Goal: Complete application form

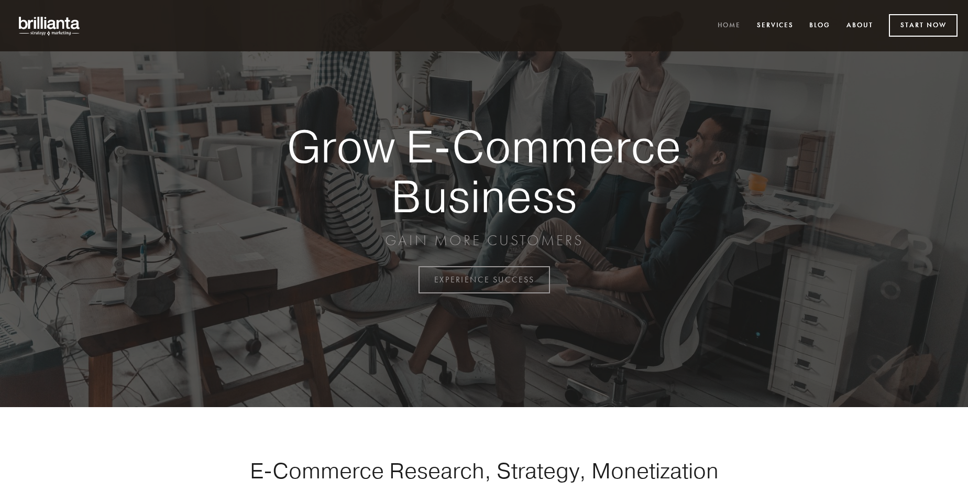
scroll to position [2746, 0]
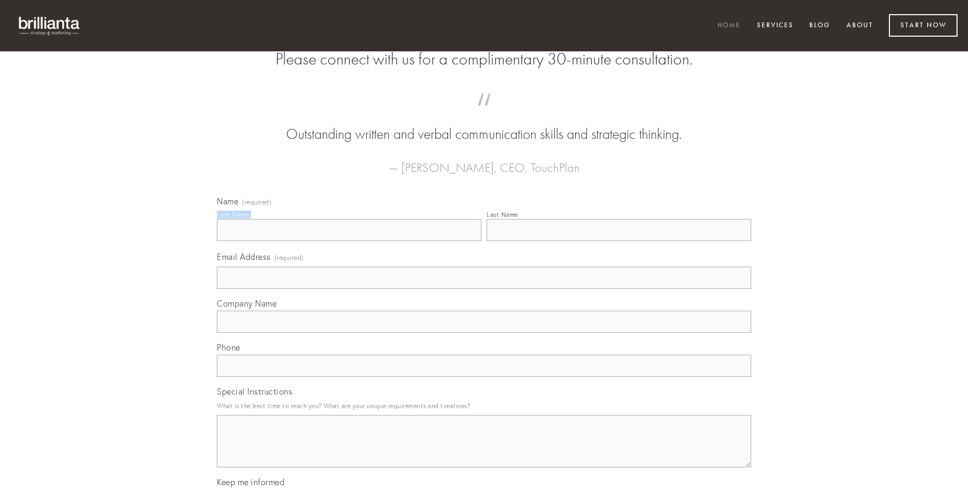
type input "[PERSON_NAME]"
click at [619, 241] on input "Last Name" at bounding box center [619, 230] width 265 height 22
type input "[PERSON_NAME]"
click at [484, 289] on input "Email Address (required)" at bounding box center [484, 278] width 534 height 22
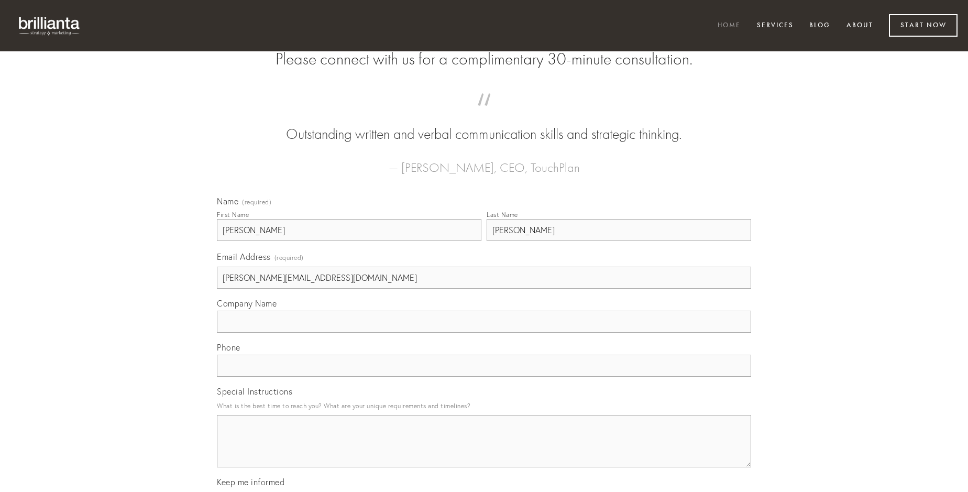
type input "[PERSON_NAME][EMAIL_ADDRESS][DOMAIN_NAME]"
click at [484, 333] on input "Company Name" at bounding box center [484, 322] width 534 height 22
type input "accusantium"
click at [484, 377] on input "text" at bounding box center [484, 366] width 534 height 22
click at [484, 451] on textarea "Special Instructions" at bounding box center [484, 441] width 534 height 52
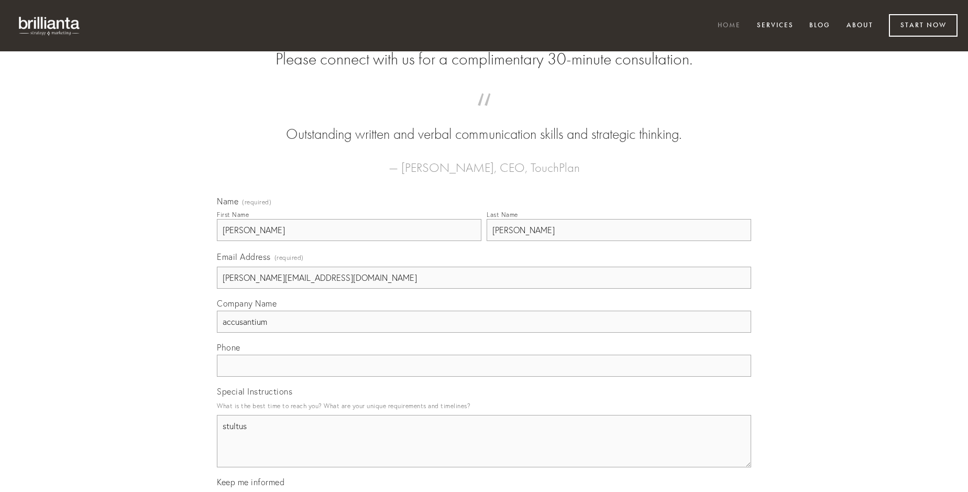
type textarea "stultus"
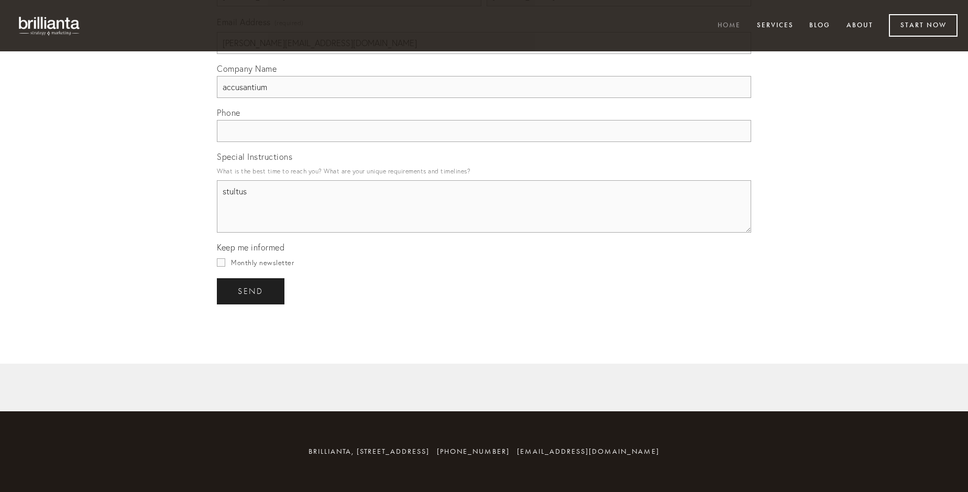
click at [251, 291] on span "send" at bounding box center [251, 291] width 26 height 9
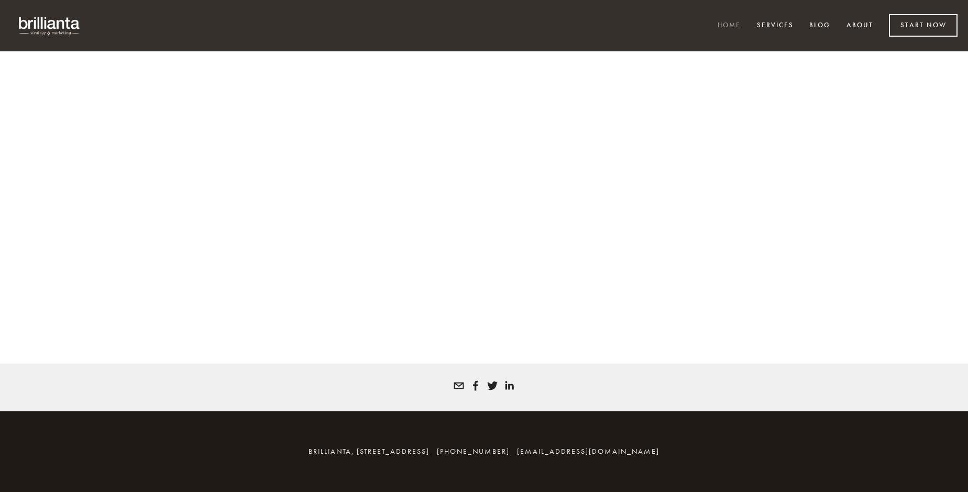
scroll to position [2732, 0]
